Goal: Find specific page/section: Find specific page/section

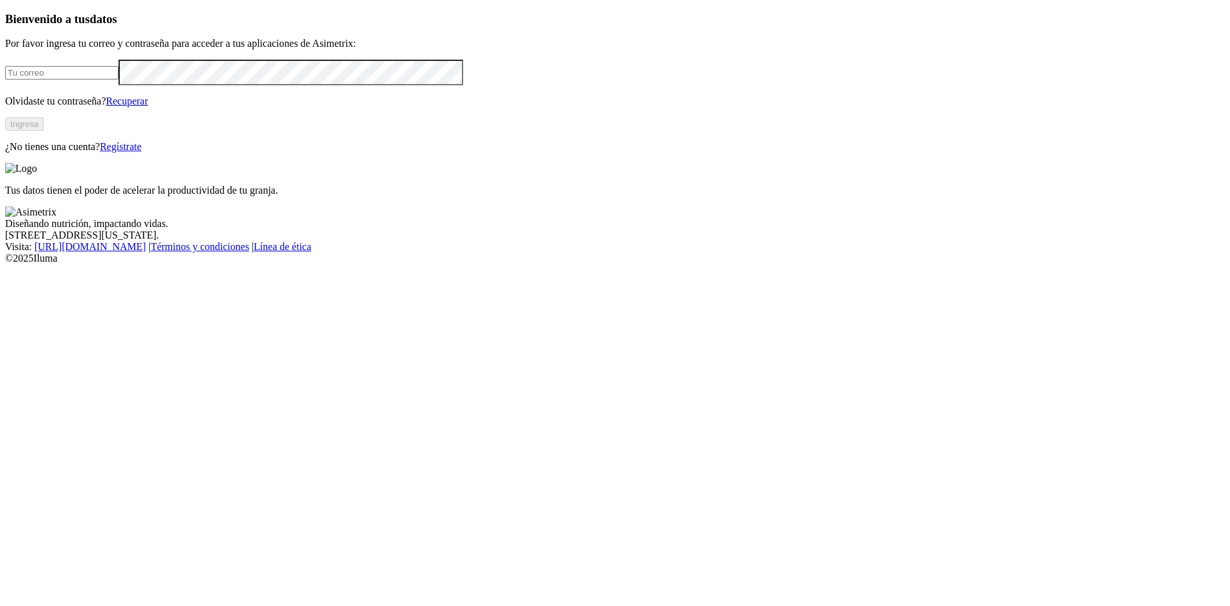
type input "[EMAIL_ADDRESS][DOMAIN_NAME]"
click at [44, 131] on button "Ingresa" at bounding box center [24, 123] width 38 height 13
